Goal: Task Accomplishment & Management: Manage account settings

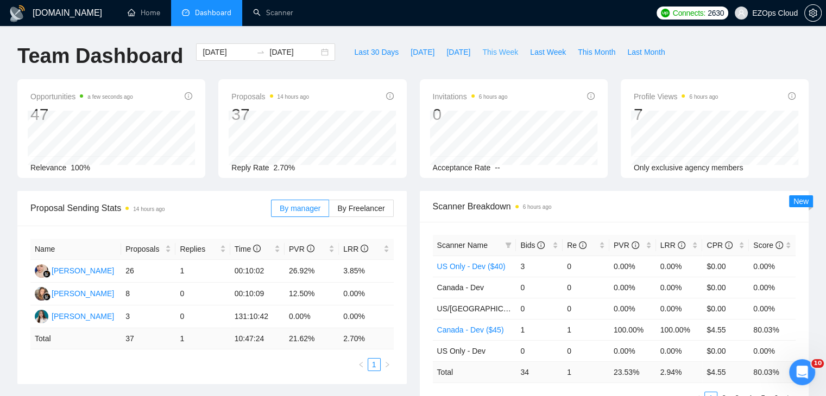
click at [483, 53] on span "This Week" at bounding box center [500, 52] width 36 height 12
type input "[DATE]"
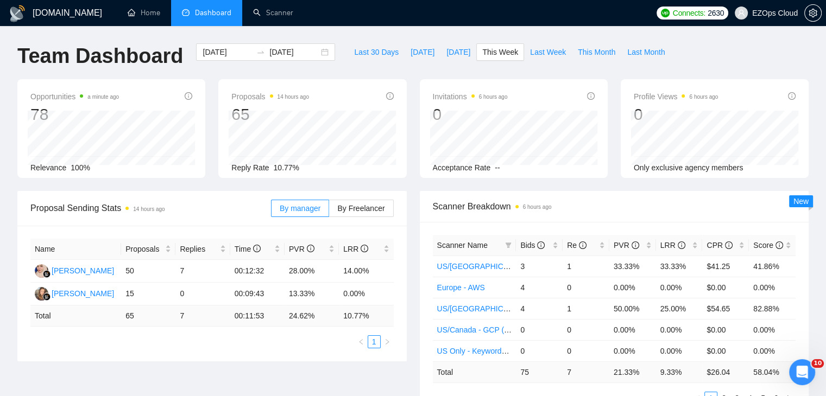
click at [515, 239] on th "Scanner Name" at bounding box center [475, 245] width 84 height 21
click at [520, 242] on div "Bids" at bounding box center [539, 245] width 38 height 12
click at [520, 242] on span "Bids" at bounding box center [532, 245] width 24 height 9
click at [495, 46] on span "This Week" at bounding box center [500, 52] width 36 height 12
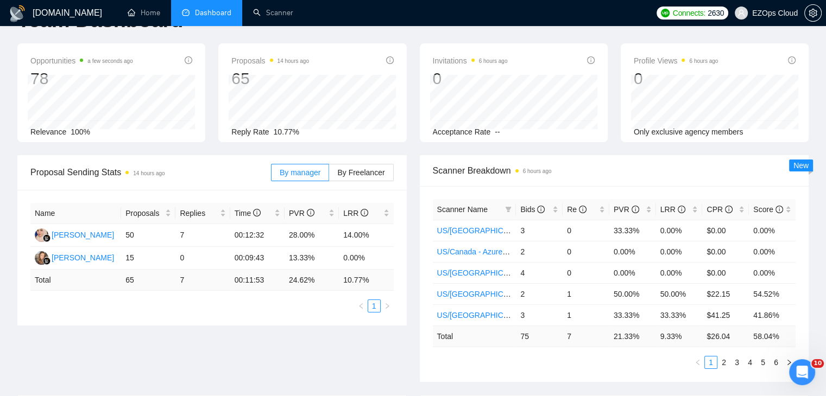
scroll to position [54, 0]
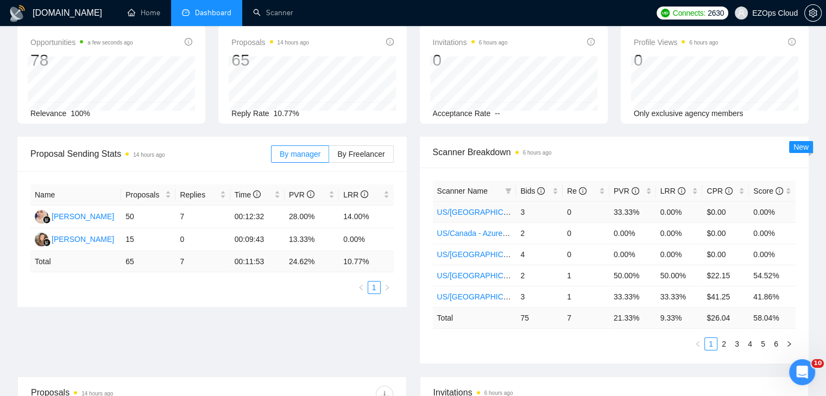
click at [507, 203] on td "US/[GEOGRAPHIC_DATA] - Azure ($45)" at bounding box center [475, 211] width 84 height 21
click at [506, 192] on icon "filter" at bounding box center [508, 191] width 7 height 7
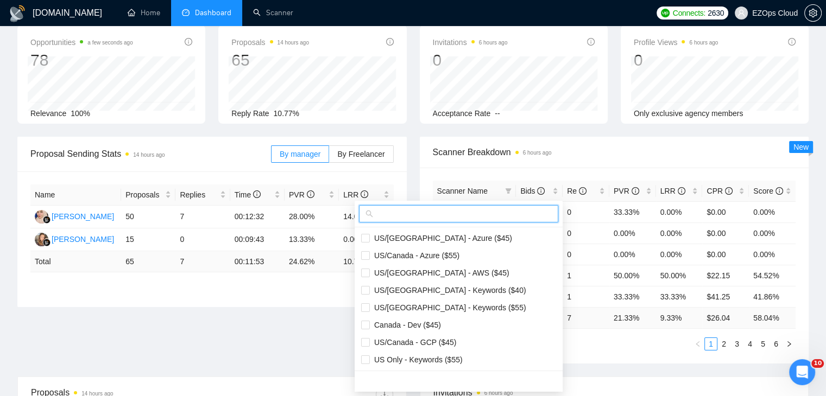
click at [474, 215] on input "text" at bounding box center [463, 214] width 176 height 12
type input "us"
click at [445, 230] on li "US/[GEOGRAPHIC_DATA] - Azure ($45)" at bounding box center [459, 238] width 208 height 17
checkbox input "true"
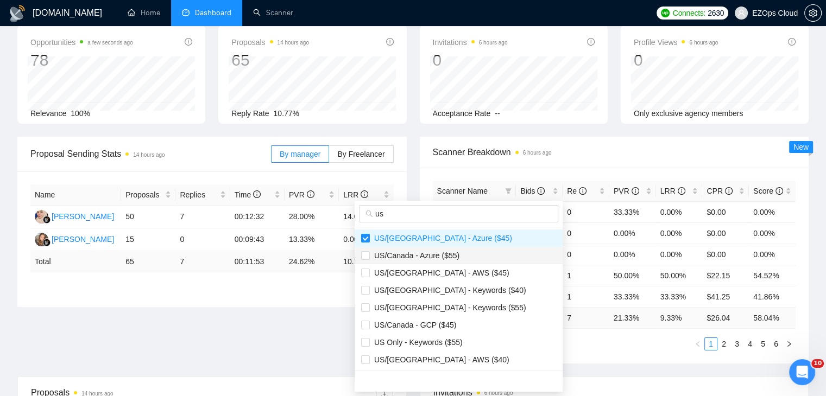
click at [451, 252] on span "US/Canada - Azure ($55)" at bounding box center [415, 255] width 90 height 9
checkbox input "true"
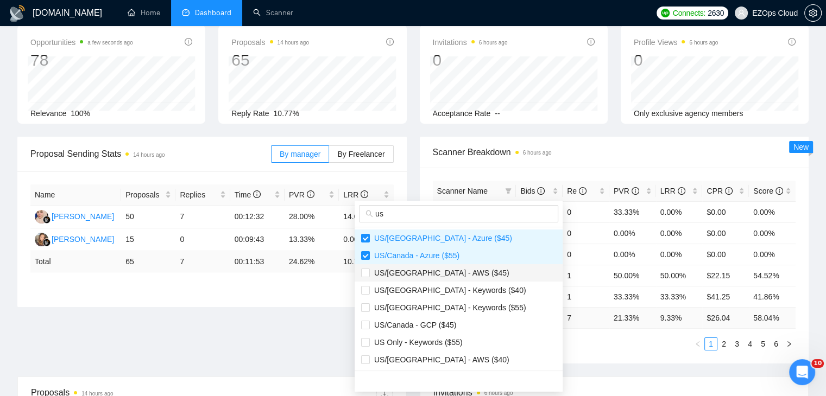
click at [459, 277] on span "US/[GEOGRAPHIC_DATA] - AWS ($45)" at bounding box center [458, 273] width 195 height 12
checkbox input "true"
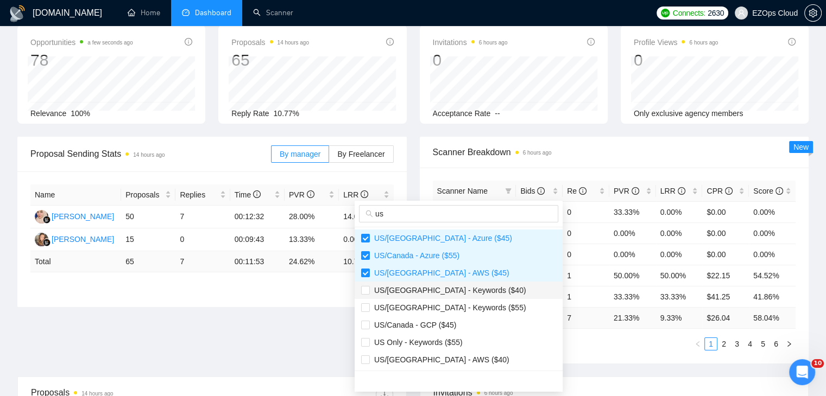
click at [467, 294] on span "US/[GEOGRAPHIC_DATA] - Keywords ($40)" at bounding box center [448, 290] width 156 height 9
checkbox input "true"
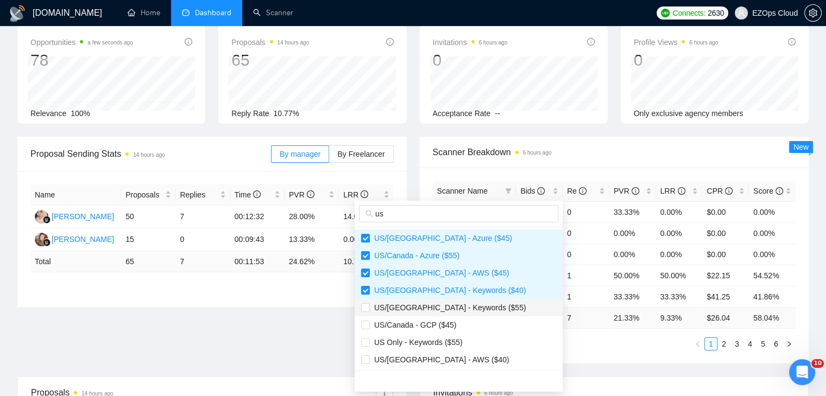
click at [473, 311] on span "US/[GEOGRAPHIC_DATA] - Keywords ($55)" at bounding box center [458, 308] width 195 height 12
checkbox input "true"
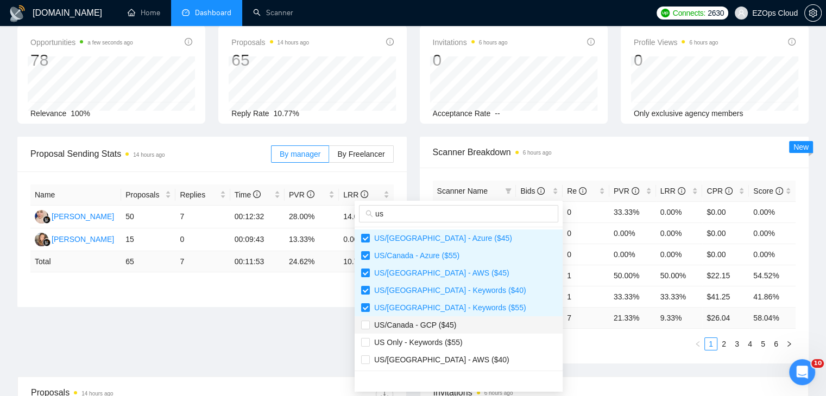
click at [467, 324] on span "US/Canada - GCP ($45)" at bounding box center [458, 325] width 195 height 12
checkbox input "true"
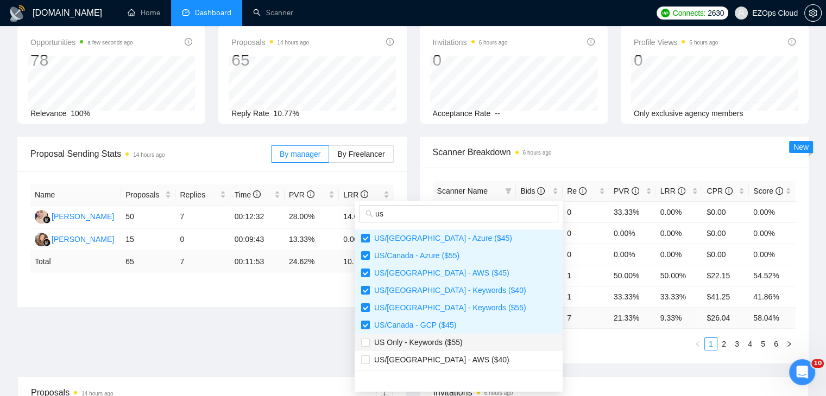
click at [467, 345] on span "US Only - Keywords ($55)" at bounding box center [458, 343] width 195 height 12
checkbox input "true"
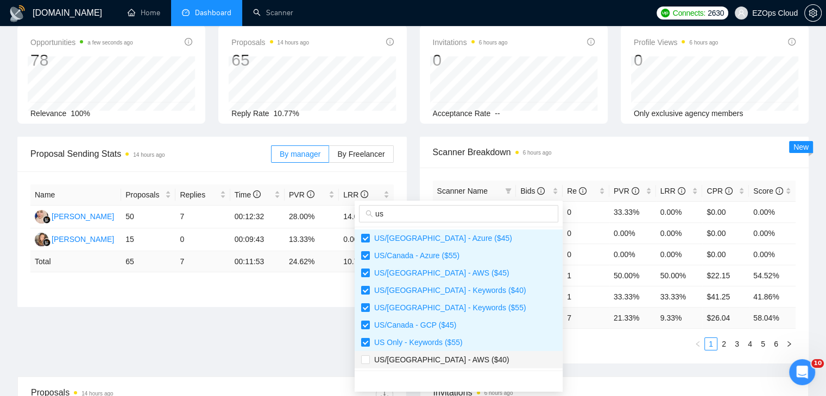
click at [456, 357] on span "US/[GEOGRAPHIC_DATA] - AWS ($40)" at bounding box center [458, 360] width 195 height 12
checkbox input "true"
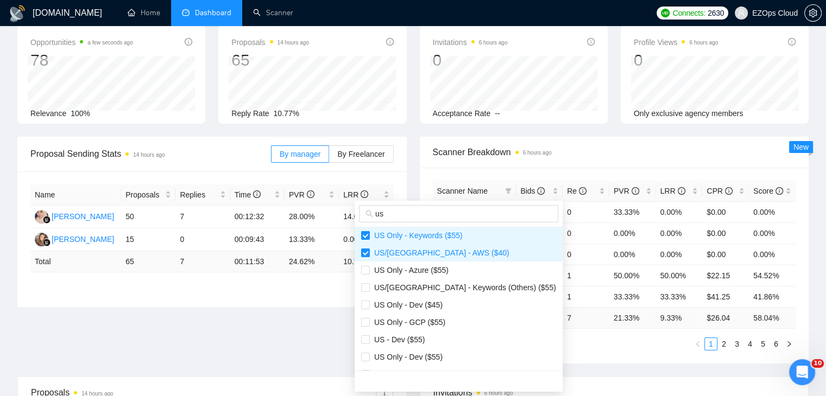
scroll to position [109, 0]
click at [454, 270] on span "US Only - Azure ($55)" at bounding box center [458, 269] width 195 height 12
checkbox input "true"
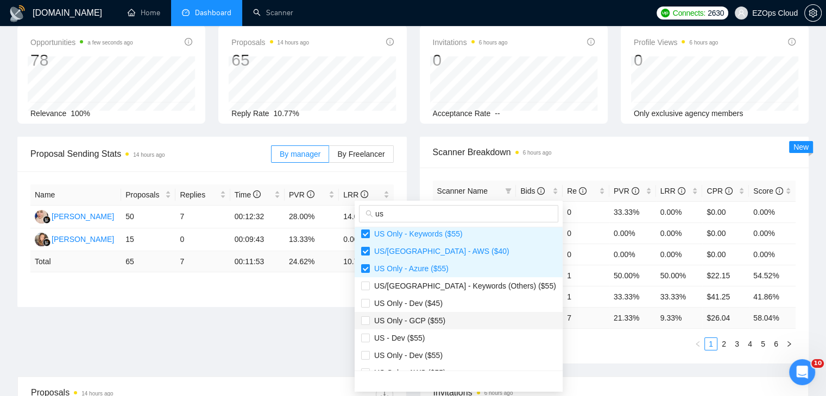
click at [437, 321] on span "US Only - GCP ($55)" at bounding box center [407, 321] width 75 height 9
checkbox input "true"
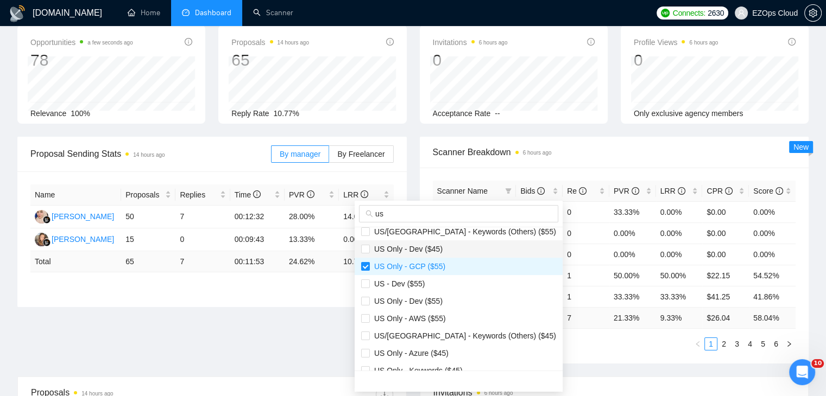
scroll to position [217, 0]
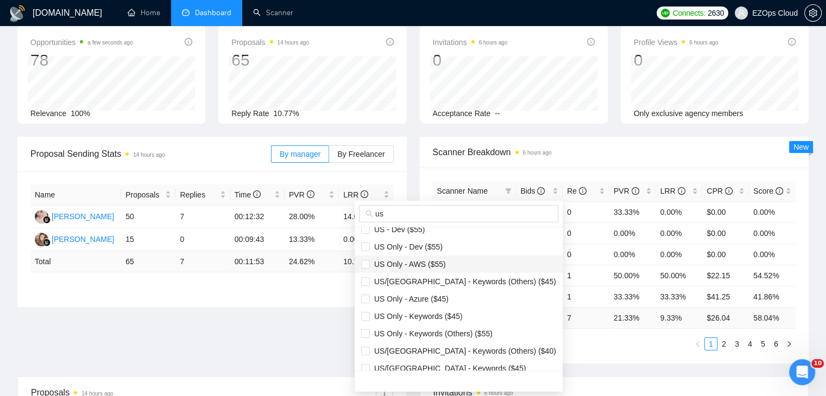
click at [442, 264] on span "US Only - AWS ($55)" at bounding box center [408, 264] width 76 height 9
checkbox input "true"
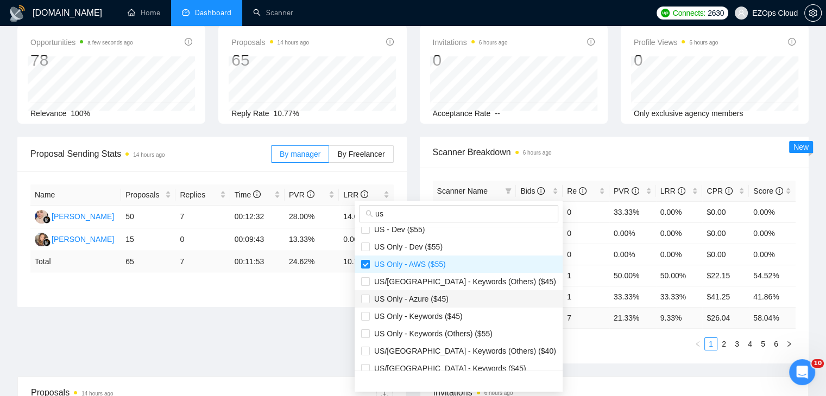
click at [461, 299] on span "US Only - Azure ($45)" at bounding box center [458, 299] width 195 height 12
checkbox input "true"
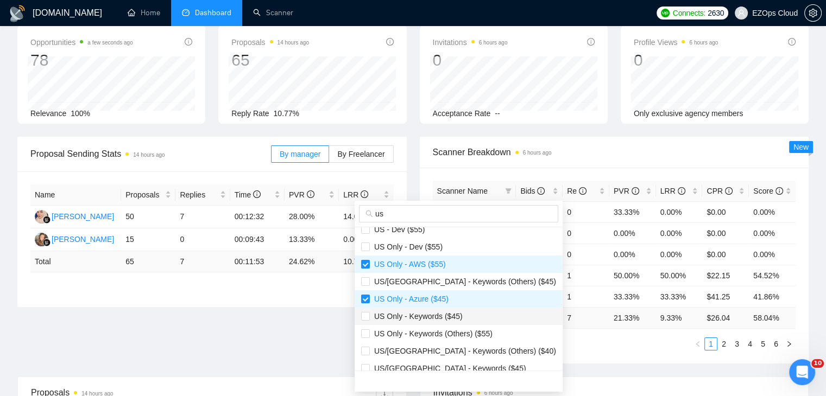
click at [469, 312] on span "US Only - Keywords ($45)" at bounding box center [458, 317] width 195 height 12
checkbox input "true"
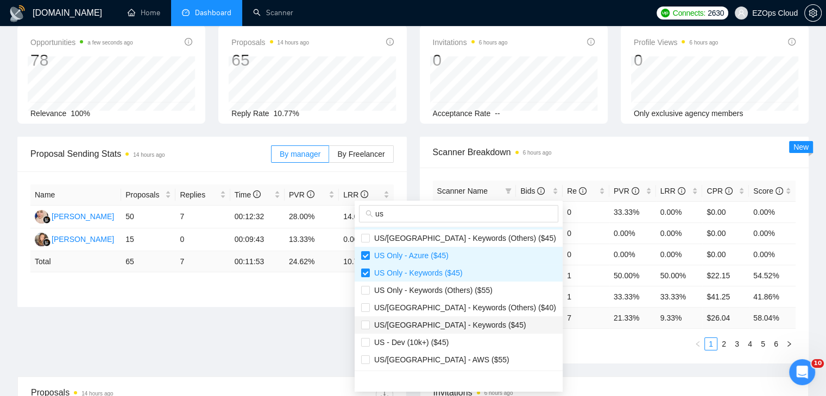
click at [463, 325] on span "US/[GEOGRAPHIC_DATA] - Keywords ($45)" at bounding box center [448, 325] width 156 height 9
checkbox input "true"
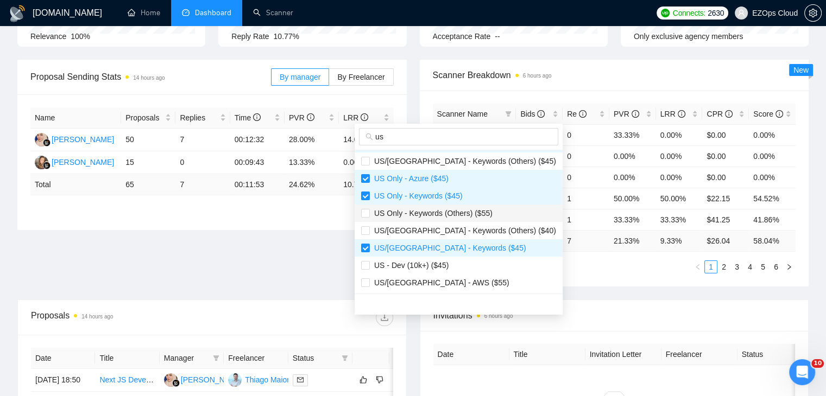
scroll to position [163, 0]
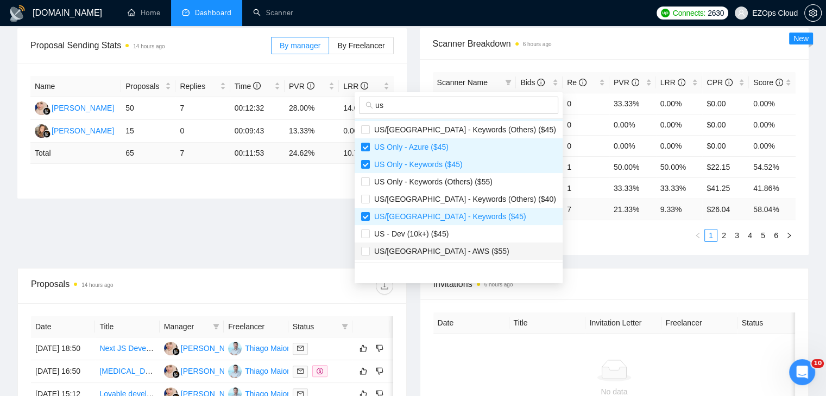
click at [467, 252] on span "US/[GEOGRAPHIC_DATA] - AWS ($55)" at bounding box center [458, 251] width 195 height 12
checkbox input "true"
click at [576, 243] on div "Scanner Name Bids Re PVR LRR CPR Score [GEOGRAPHIC_DATA]/[GEOGRAPHIC_DATA] - Az…" at bounding box center [614, 157] width 389 height 196
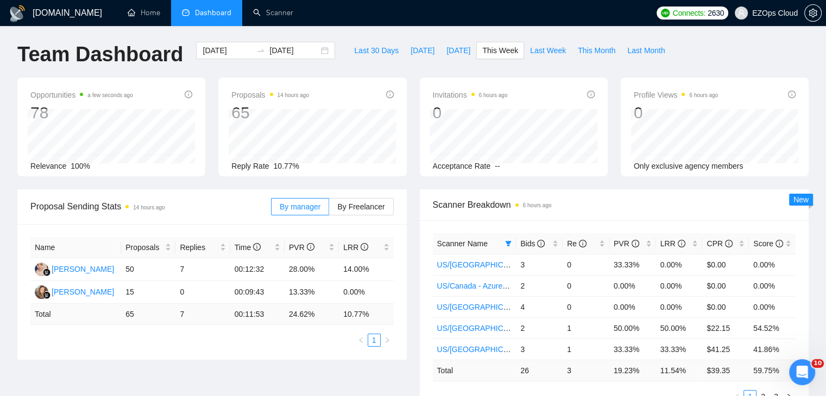
scroll to position [0, 0]
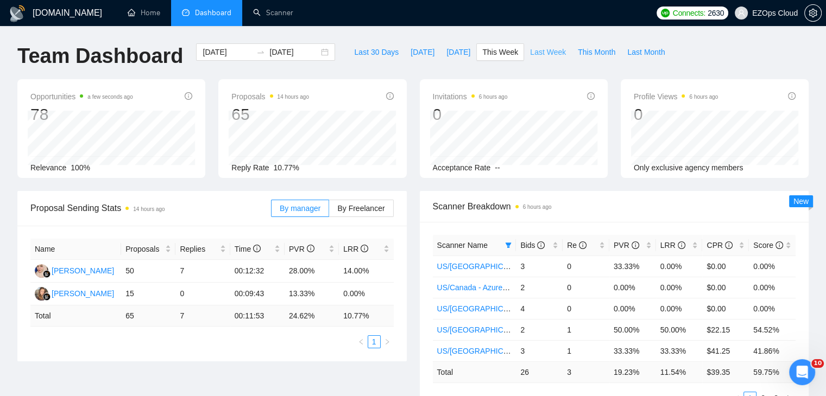
click at [532, 50] on span "Last Week" at bounding box center [548, 52] width 36 height 12
type input "[DATE]"
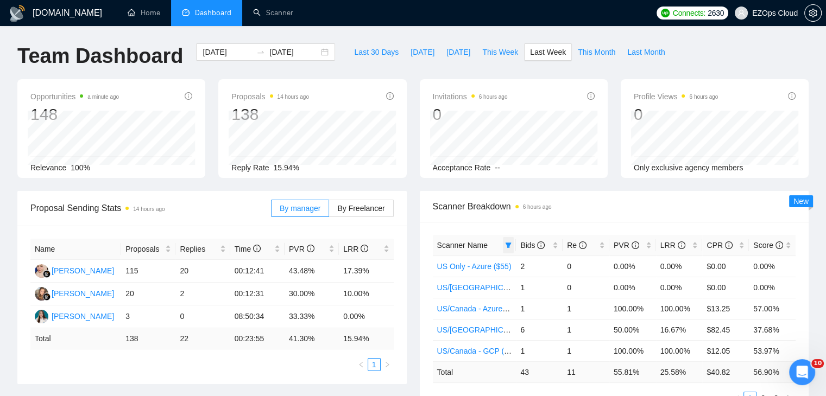
click at [508, 244] on icon "filter" at bounding box center [508, 245] width 6 height 5
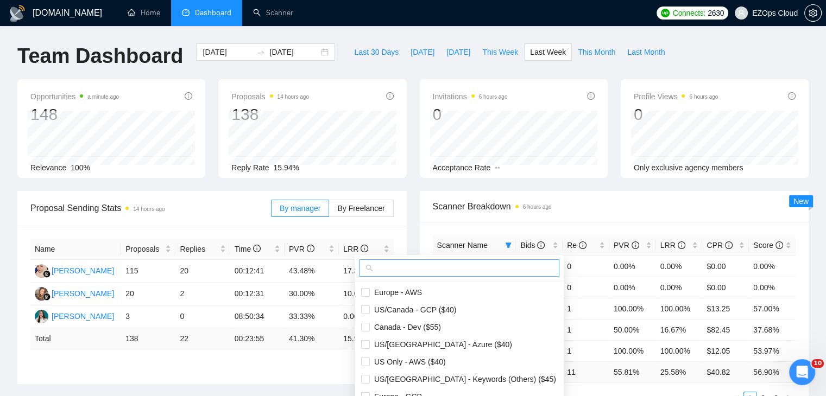
click at [477, 272] on input "text" at bounding box center [464, 268] width 178 height 12
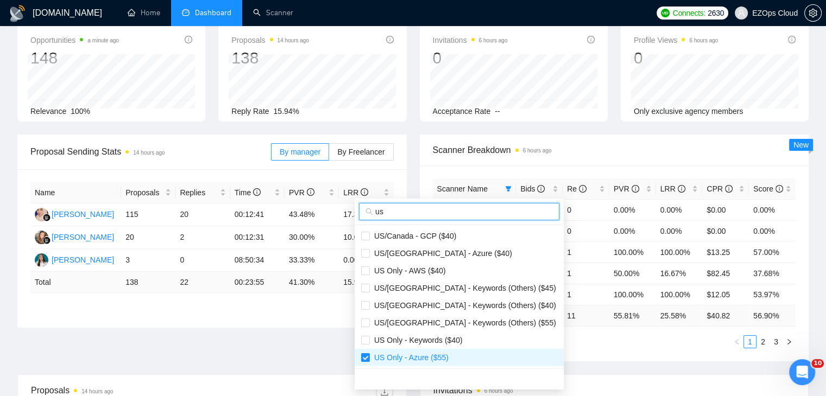
scroll to position [109, 0]
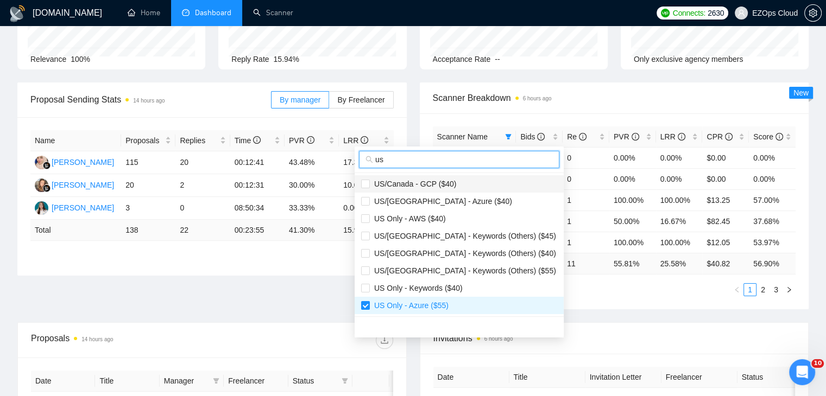
type input "us"
click at [460, 179] on span "US/Canada - GCP ($40)" at bounding box center [459, 184] width 196 height 12
checkbox input "true"
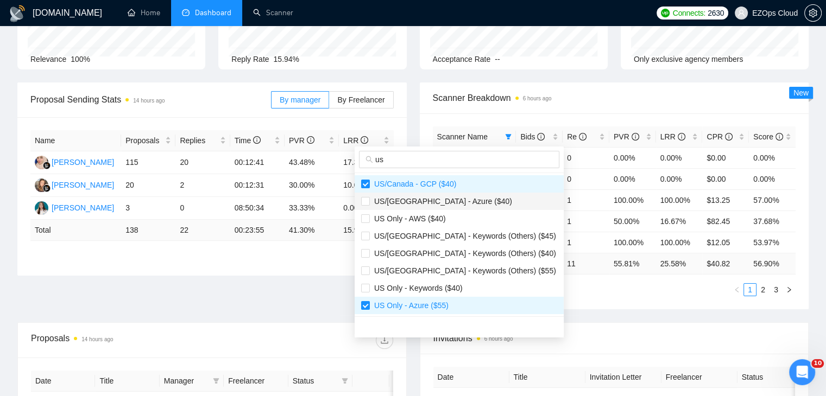
click at [466, 200] on span "US/[GEOGRAPHIC_DATA] - Azure ($40)" at bounding box center [459, 201] width 196 height 12
checkbox input "true"
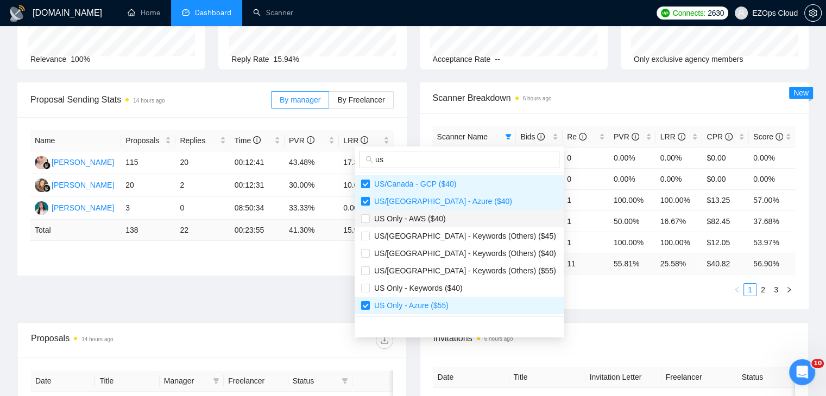
click at [456, 220] on span "US Only - AWS ($40)" at bounding box center [459, 219] width 196 height 12
checkbox input "true"
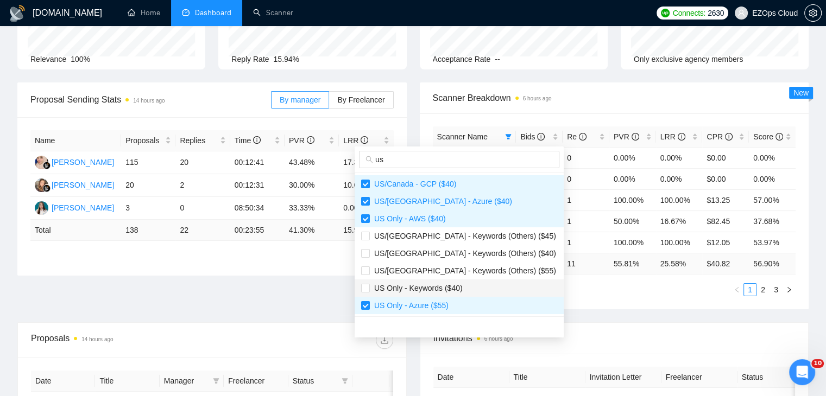
click at [455, 289] on span "US Only - Keywords ($40)" at bounding box center [416, 288] width 93 height 9
checkbox input "true"
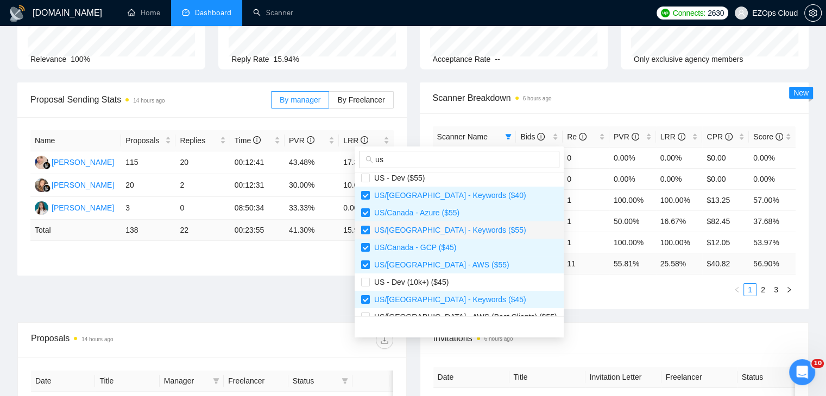
scroll to position [217, 0]
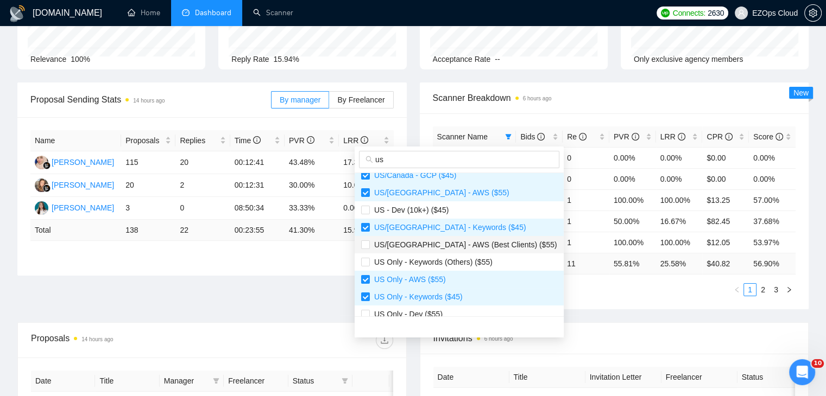
click at [456, 245] on span "US/[GEOGRAPHIC_DATA] - AWS (Best Clients) ($55)" at bounding box center [463, 245] width 187 height 9
checkbox input "true"
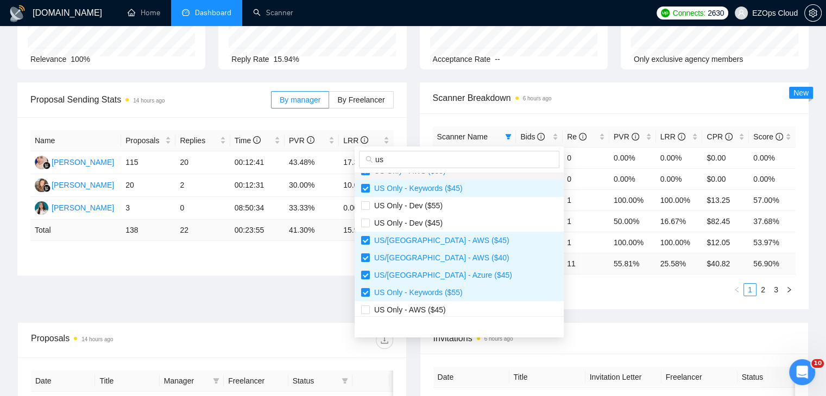
scroll to position [330, 0]
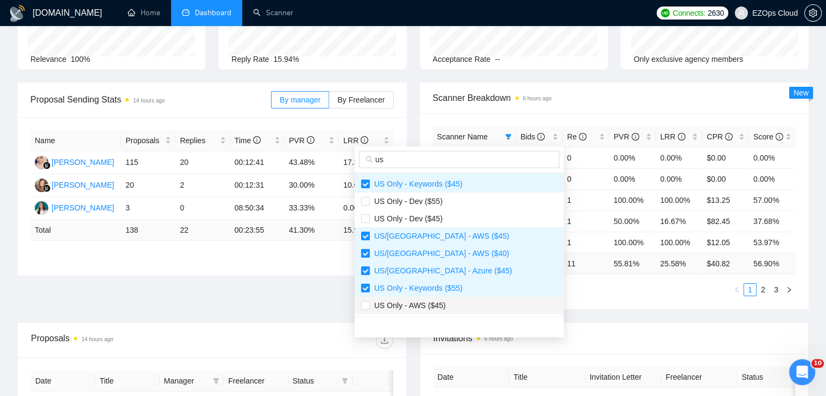
click at [469, 301] on span "US Only - AWS ($45)" at bounding box center [459, 306] width 196 height 12
checkbox input "true"
click at [522, 298] on div "Scanner Name Bids Re PVR LRR CPR Score US Only - Azure ($55) 2 0 0.00% 0.00% $0…" at bounding box center [614, 211] width 389 height 196
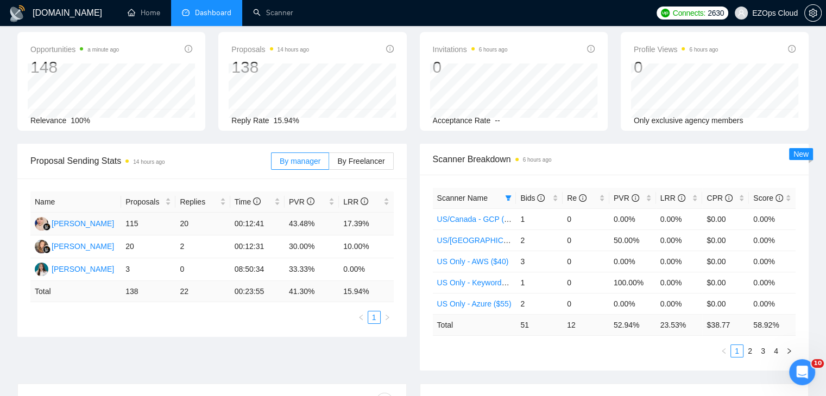
scroll to position [0, 0]
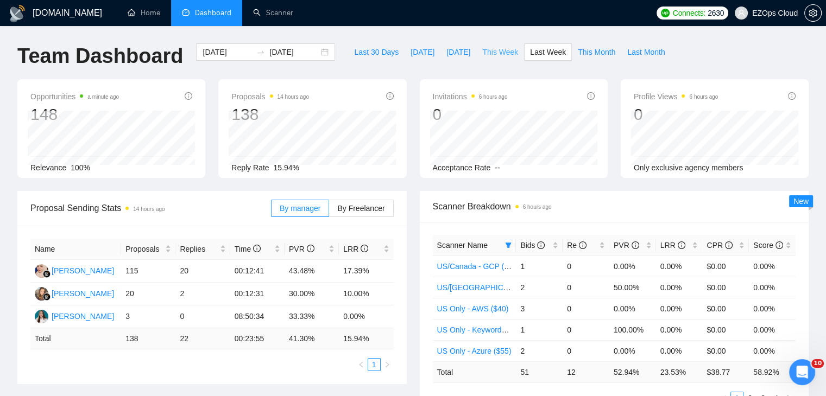
click at [490, 48] on span "This Week" at bounding box center [500, 52] width 36 height 12
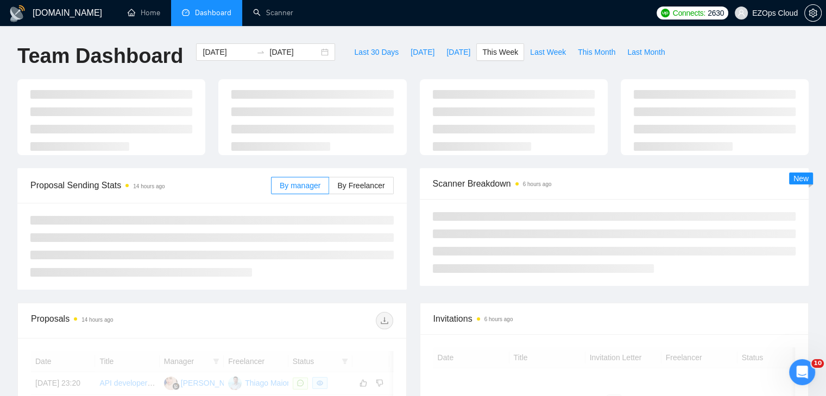
type input "[DATE]"
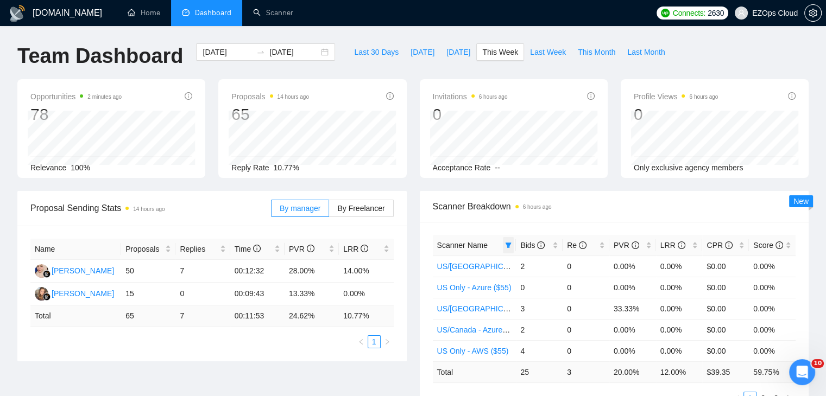
click at [510, 242] on icon "filter" at bounding box center [508, 245] width 7 height 7
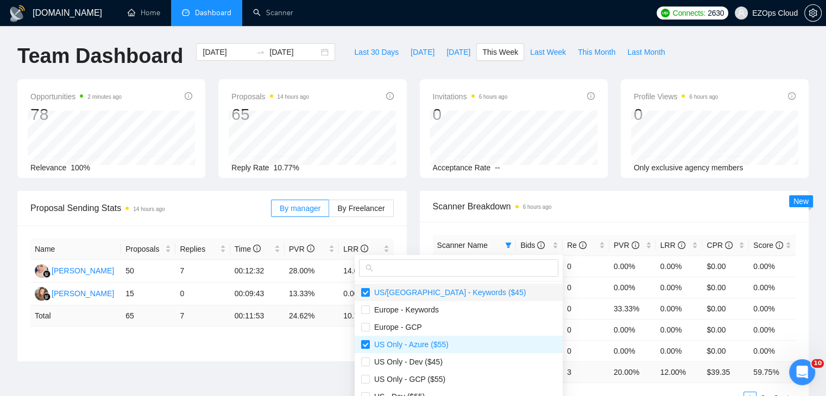
click at [472, 299] on li "US/[GEOGRAPHIC_DATA] - Keywords ($45)" at bounding box center [459, 292] width 208 height 17
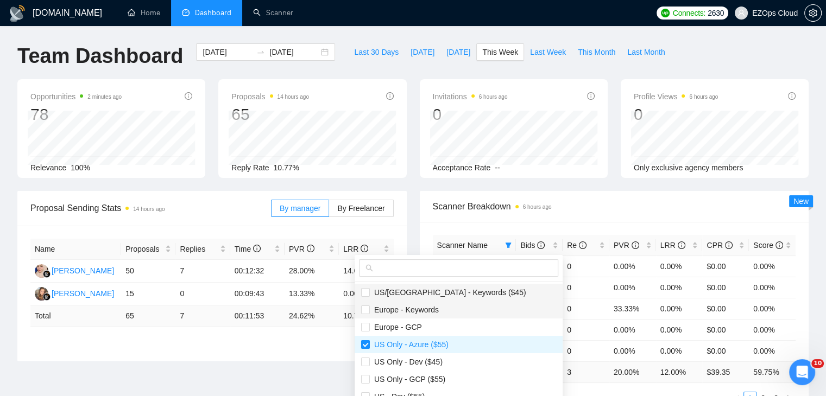
drag, startPoint x: 464, startPoint y: 294, endPoint x: 469, endPoint y: 307, distance: 13.4
click at [465, 294] on span "US/[GEOGRAPHIC_DATA] - Keywords ($45)" at bounding box center [448, 292] width 156 height 9
checkbox input "true"
drag, startPoint x: 469, startPoint y: 307, endPoint x: 469, endPoint y: 315, distance: 8.7
click at [469, 307] on span "Europe - Keywords" at bounding box center [458, 310] width 195 height 12
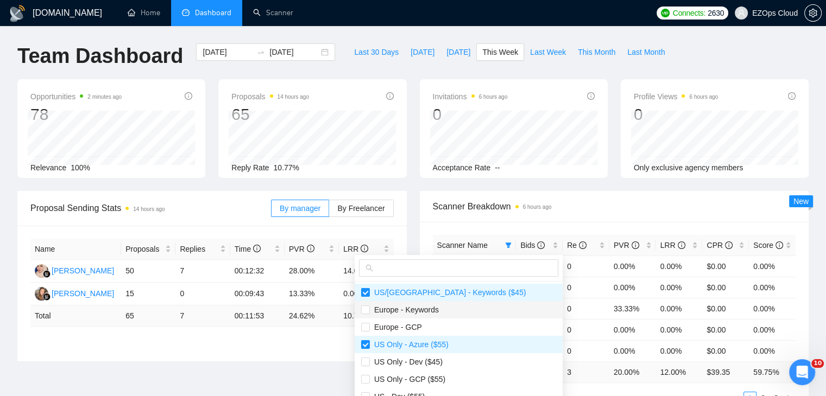
checkbox input "true"
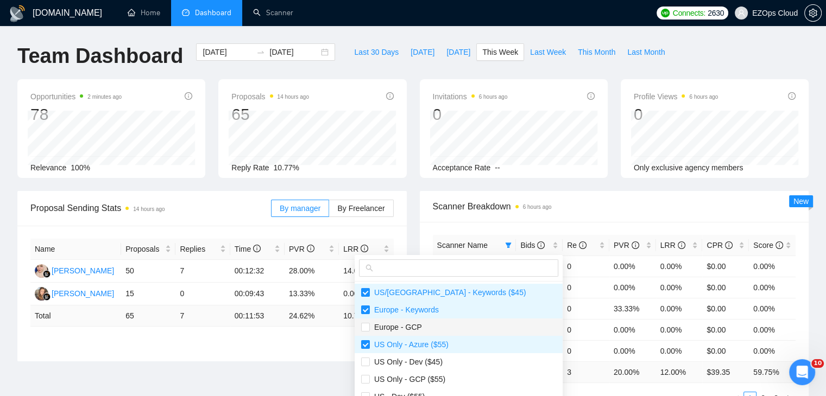
click at [469, 325] on span "Europe - GCP" at bounding box center [458, 327] width 195 height 12
checkbox input "true"
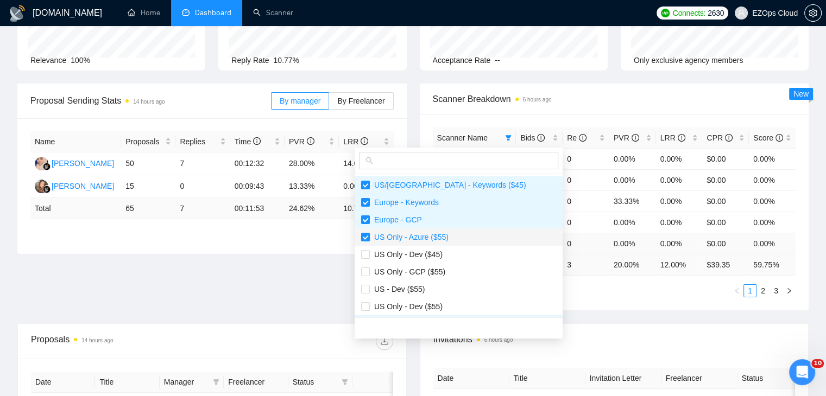
scroll to position [109, 0]
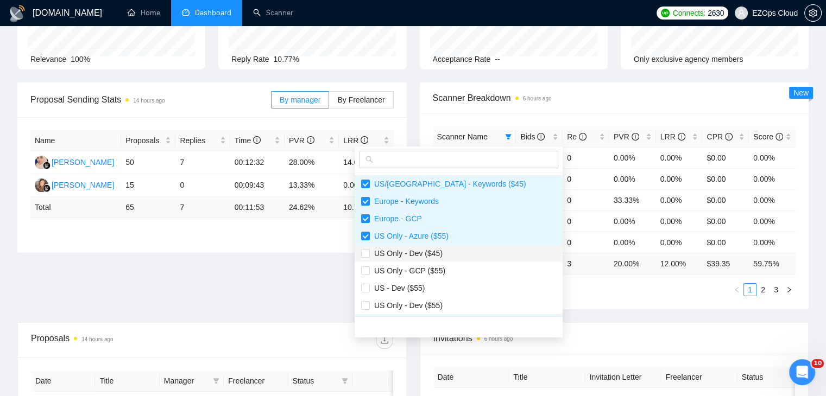
click at [455, 257] on span "US Only - Dev ($45)" at bounding box center [458, 254] width 195 height 12
checkbox input "true"
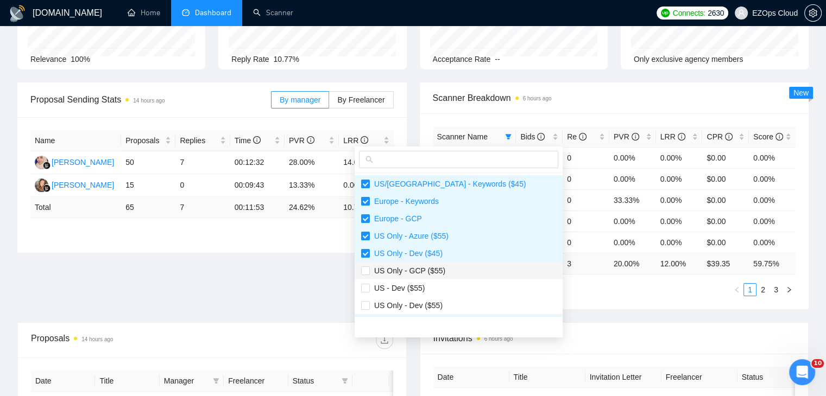
click at [458, 273] on span "US Only - GCP ($55)" at bounding box center [458, 271] width 195 height 12
checkbox input "true"
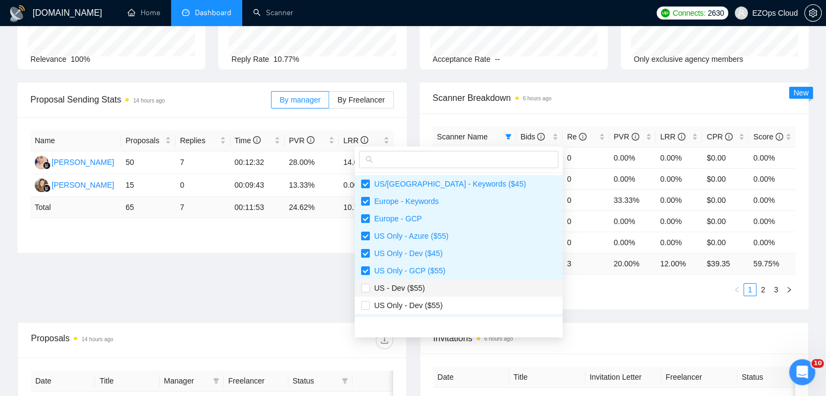
click at [460, 288] on span "US - Dev ($55)" at bounding box center [458, 288] width 195 height 12
checkbox input "true"
click at [463, 307] on span "US Only - Dev ($55)" at bounding box center [458, 306] width 195 height 12
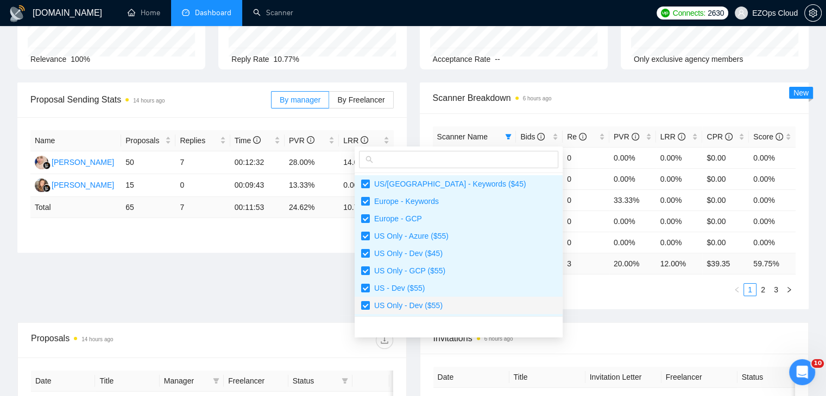
checkbox input "true"
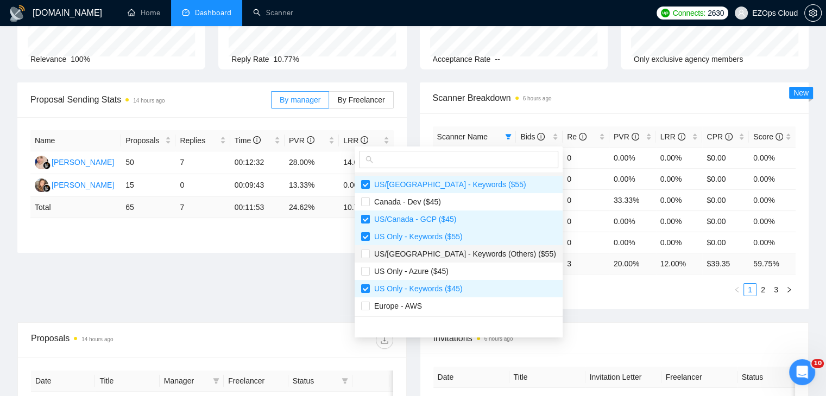
scroll to position [217, 0]
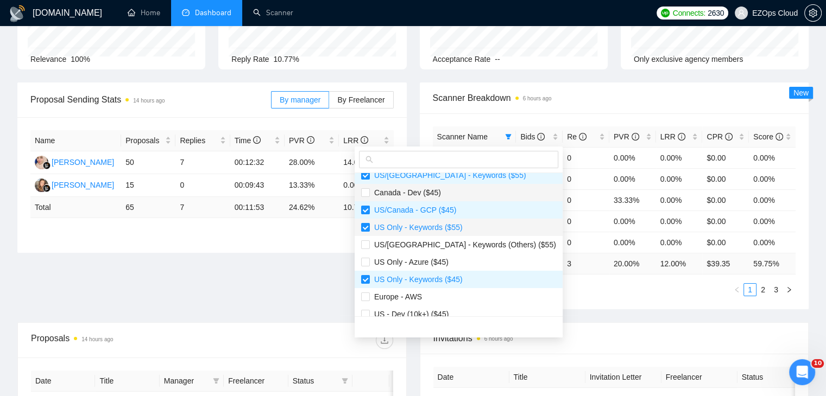
drag, startPoint x: 445, startPoint y: 191, endPoint x: 463, endPoint y: 235, distance: 47.5
click at [445, 190] on span "Canada - Dev ($45)" at bounding box center [458, 193] width 195 height 12
checkbox input "true"
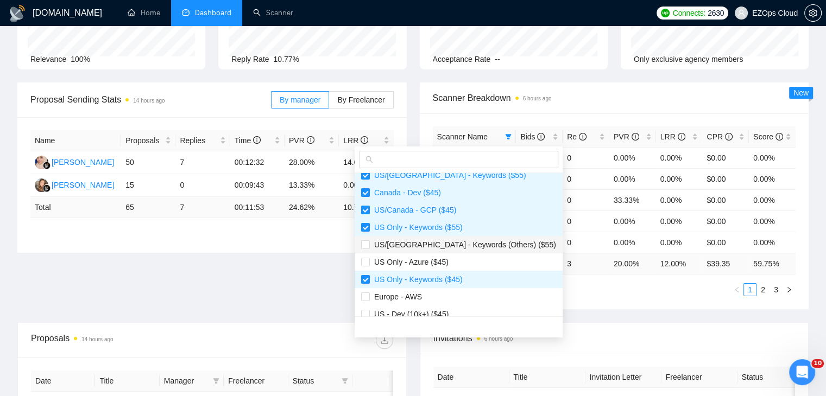
click at [465, 246] on span "US/[GEOGRAPHIC_DATA] - Keywords (Others) ($55)" at bounding box center [463, 245] width 186 height 9
checkbox input "true"
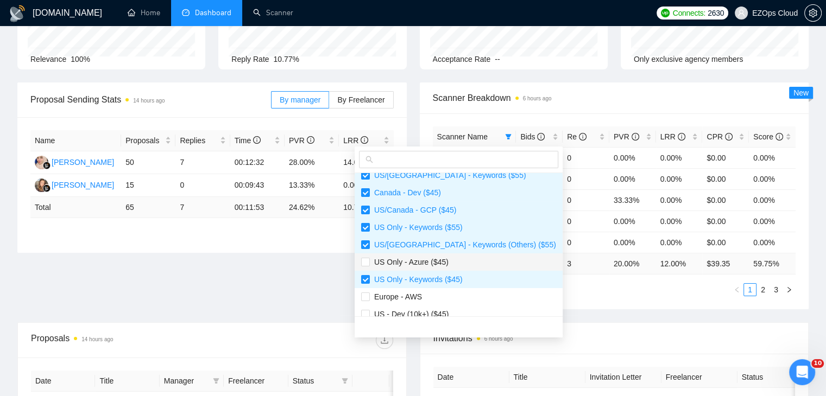
click at [471, 264] on span "US Only - Azure ($45)" at bounding box center [458, 262] width 195 height 12
checkbox input "true"
click at [464, 301] on span "Europe - AWS" at bounding box center [458, 297] width 195 height 12
checkbox input "true"
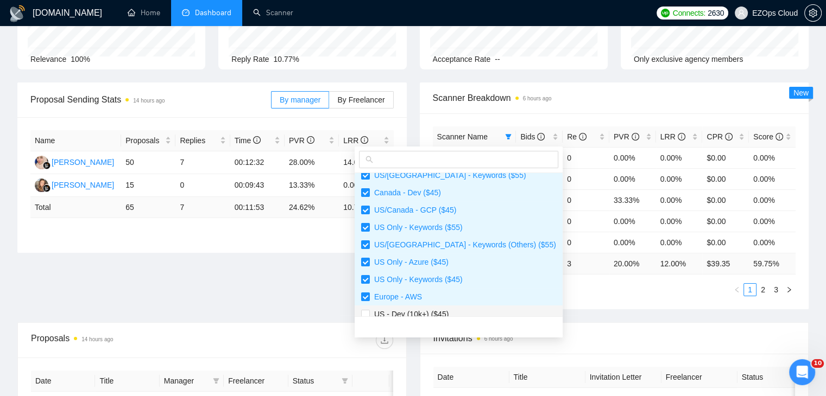
click at [464, 311] on span "US - Dev (10k+) ($45)" at bounding box center [458, 314] width 195 height 12
checkbox input "true"
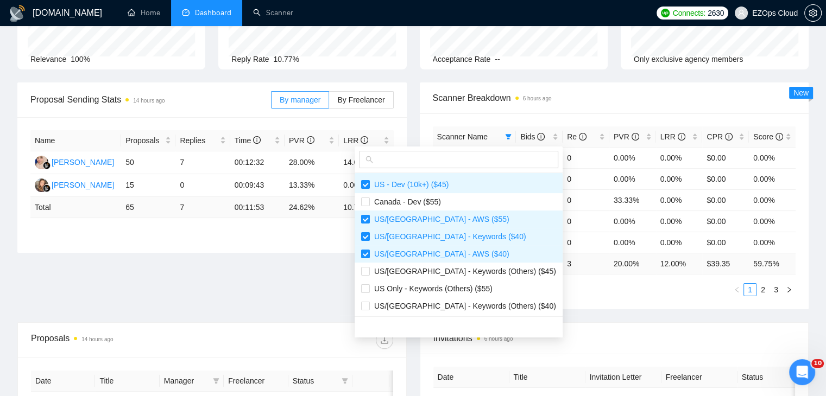
scroll to position [347, 0]
click at [446, 197] on span "Canada - Dev ($55)" at bounding box center [458, 201] width 195 height 12
checkbox input "true"
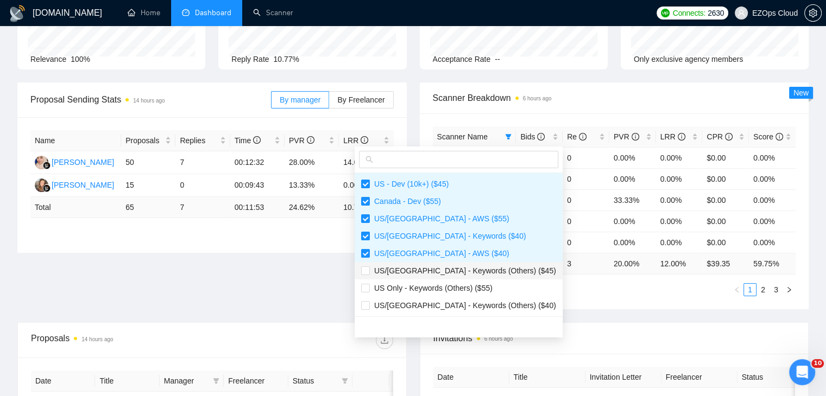
click at [464, 268] on span "US/[GEOGRAPHIC_DATA] - Keywords (Others) ($45)" at bounding box center [463, 271] width 186 height 9
checkbox input "true"
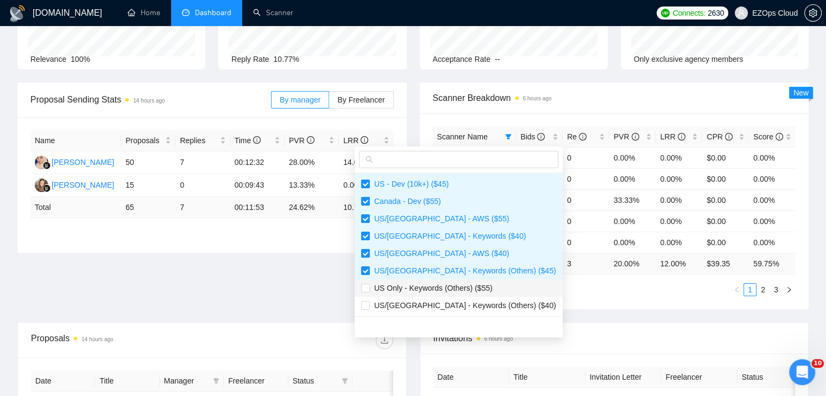
drag, startPoint x: 470, startPoint y: 286, endPoint x: 472, endPoint y: 306, distance: 20.2
click at [470, 287] on span "US Only - Keywords (Others) ($55)" at bounding box center [431, 288] width 123 height 9
checkbox input "true"
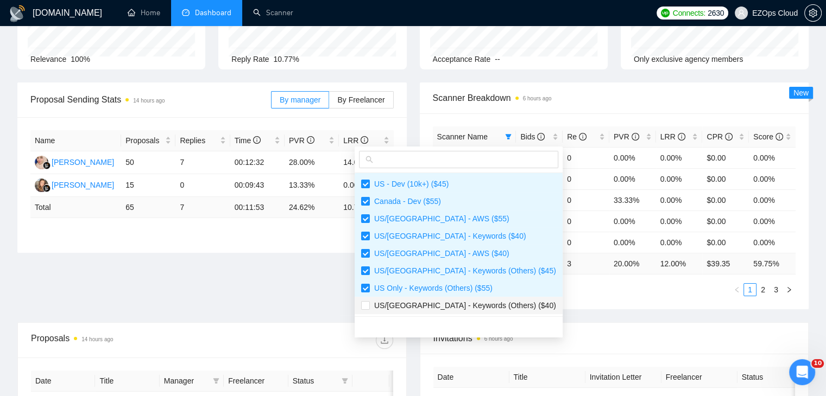
click at [472, 307] on span "US/[GEOGRAPHIC_DATA] - Keywords (Others) ($40)" at bounding box center [463, 305] width 186 height 9
checkbox input "true"
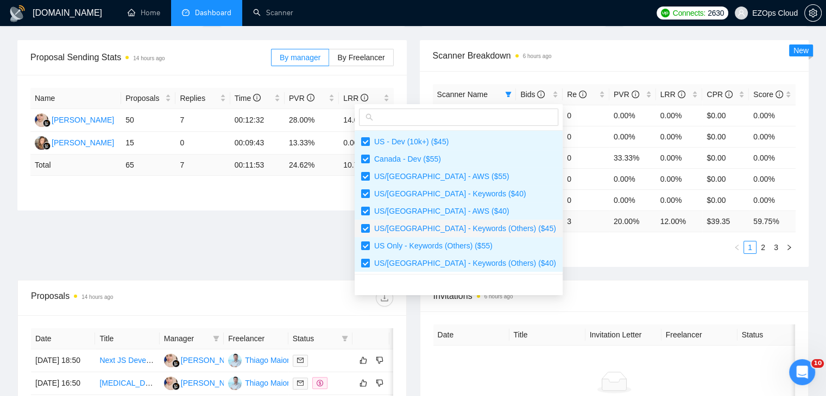
scroll to position [217, 0]
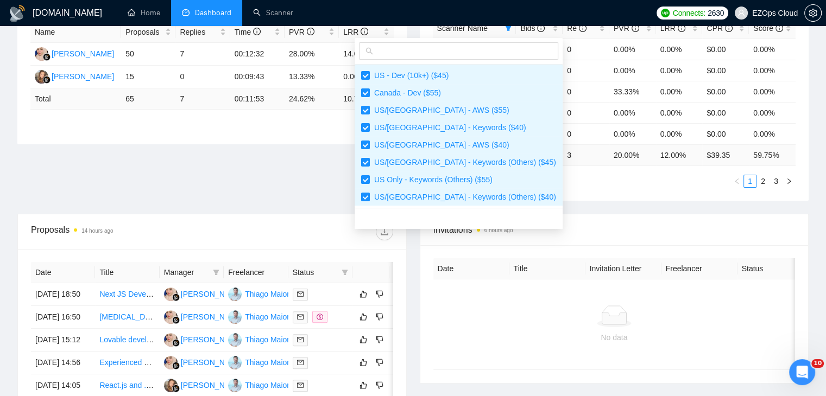
click at [567, 227] on span "Invitations 6 hours ago" at bounding box center [614, 230] width 362 height 14
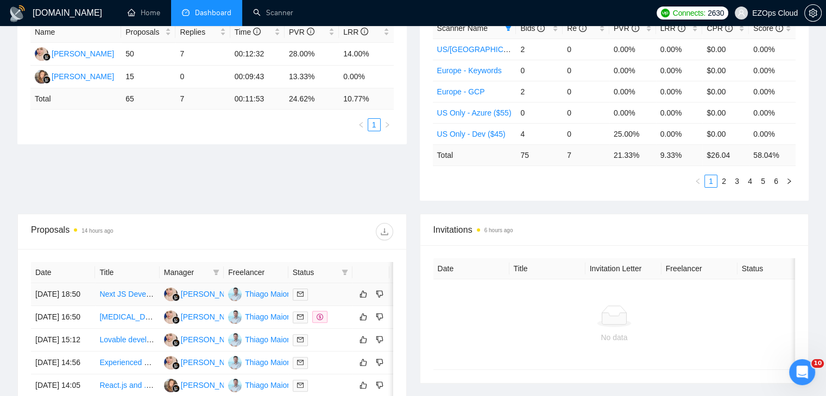
scroll to position [0, 0]
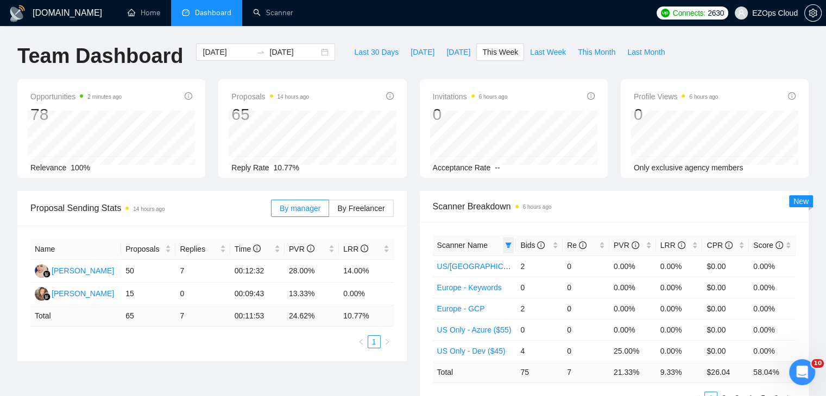
click at [508, 248] on icon "filter" at bounding box center [508, 245] width 6 height 5
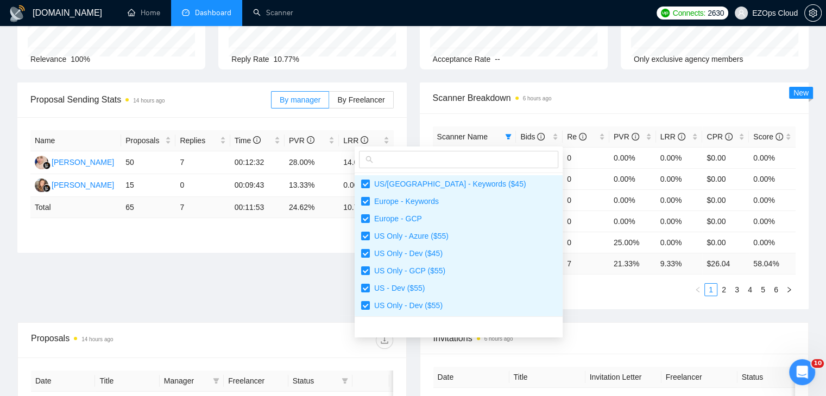
click at [541, 293] on ul "1 2 3 4 5 6" at bounding box center [614, 289] width 363 height 13
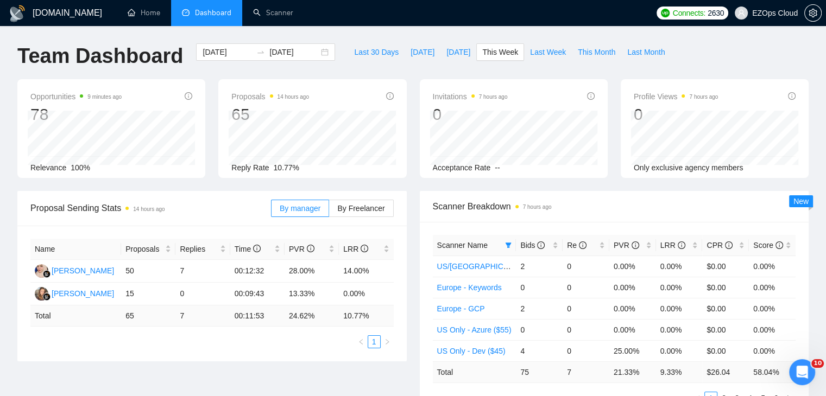
click at [413, 75] on div "Last 30 Days [DATE] [DATE] This Week Last Week This Month Last Month" at bounding box center [510, 61] width 336 height 36
click at [414, 163] on div "Invitations 7 hours ago 0 [DATE] [DATE] 0 Acceptance Rate --" at bounding box center [513, 128] width 201 height 99
